Goal: Navigation & Orientation: Find specific page/section

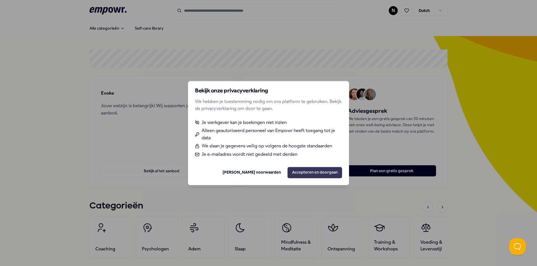
click at [323, 173] on button "Accepteren en doorgaan" at bounding box center [314, 172] width 55 height 11
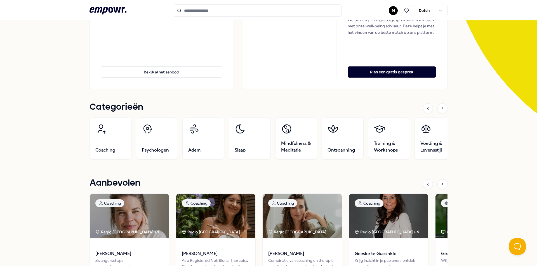
scroll to position [112, 0]
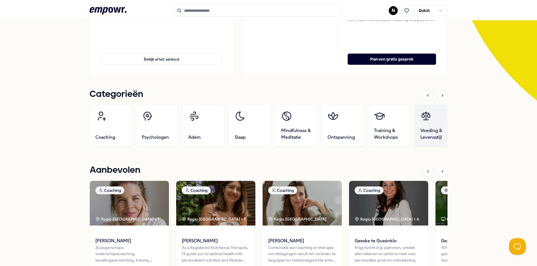
click at [431, 128] on span "Voeding & Levensstijl" at bounding box center [435, 133] width 30 height 13
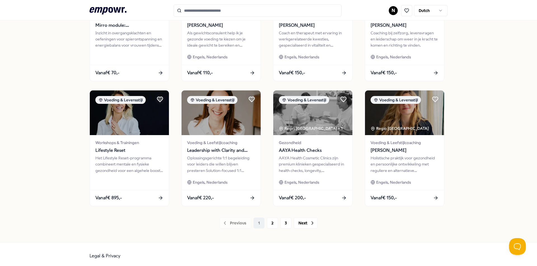
scroll to position [234, 0]
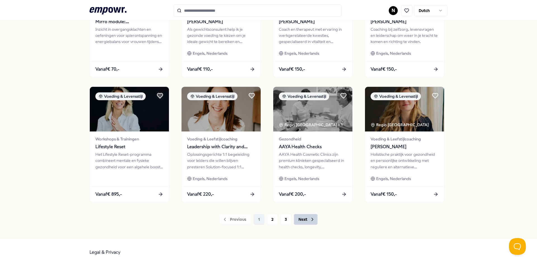
click at [309, 221] on icon at bounding box center [312, 220] width 6 height 6
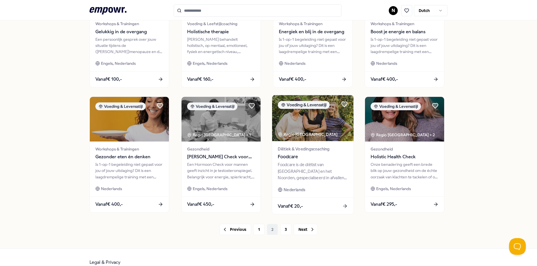
scroll to position [234, 0]
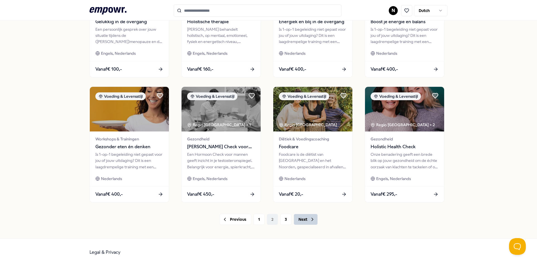
click at [304, 221] on button "Next" at bounding box center [305, 219] width 24 height 11
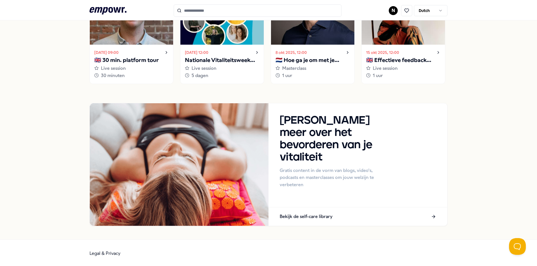
scroll to position [469, 0]
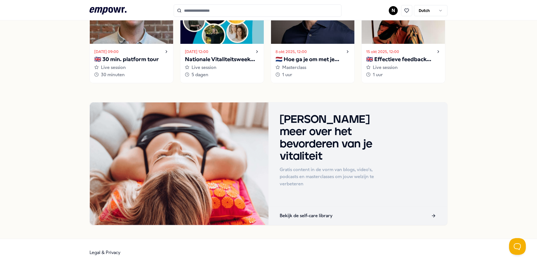
click at [405, 221] on div "Bekijk de self-care library" at bounding box center [357, 216] width 179 height 18
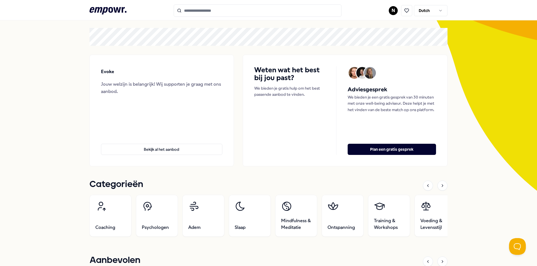
scroll to position [0, 0]
